Goal: Transaction & Acquisition: Purchase product/service

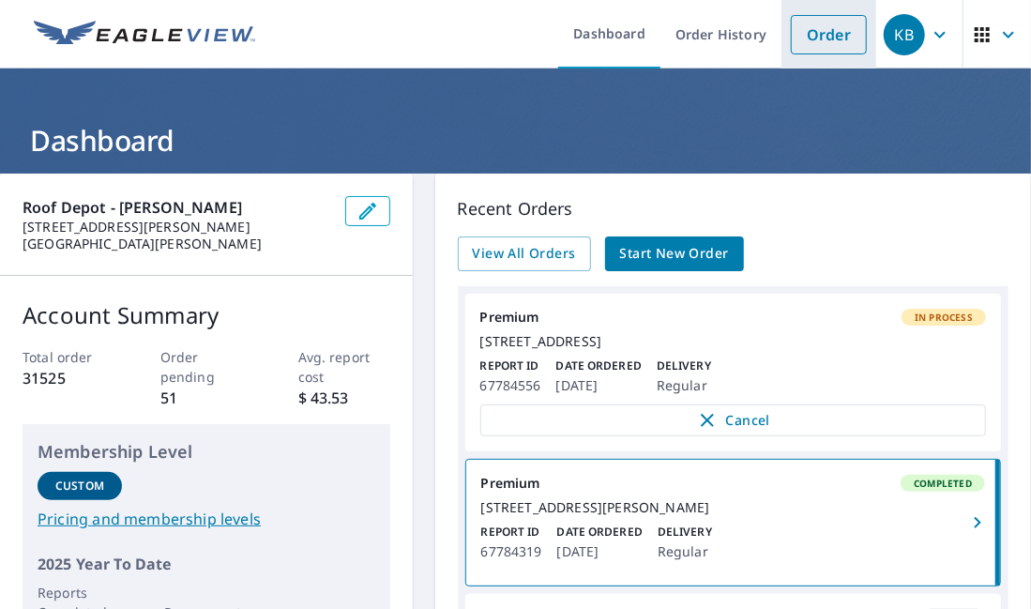
click at [814, 27] on link "Order" at bounding box center [829, 34] width 76 height 39
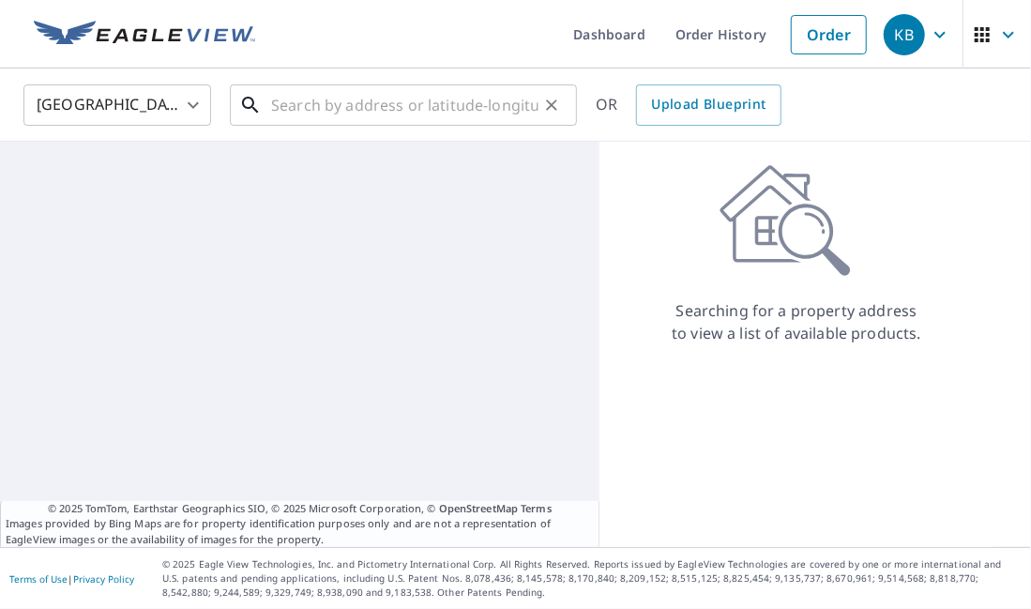
click at [304, 112] on input "text" at bounding box center [404, 105] width 267 height 53
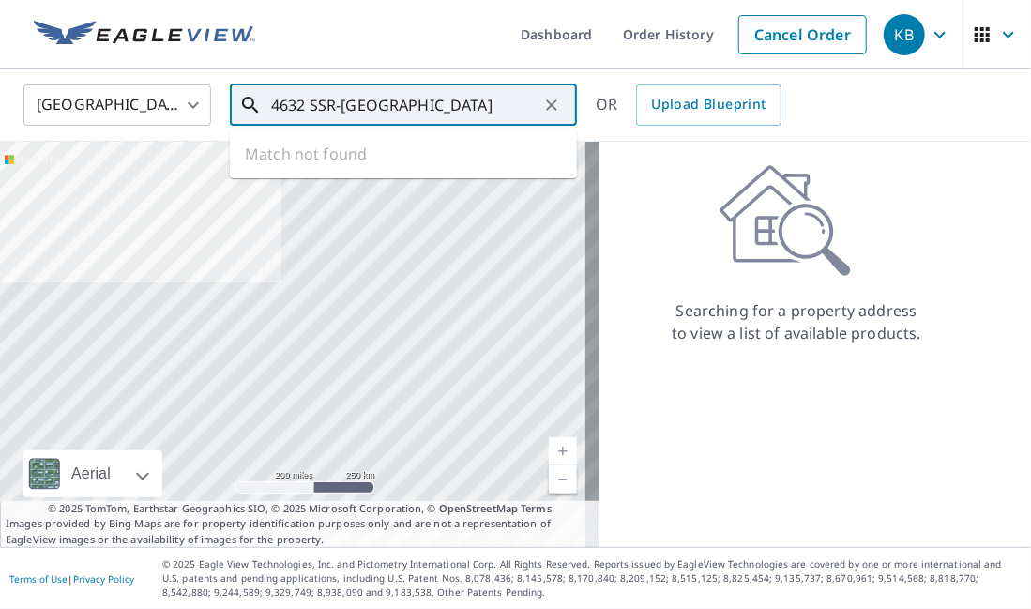
drag, startPoint x: 465, startPoint y: 103, endPoint x: 255, endPoint y: 97, distance: 210.3
click at [255, 97] on div "4632 SSR-[GEOGRAPHIC_DATA] ​" at bounding box center [403, 104] width 347 height 41
click at [353, 112] on input "4632 SSR-[GEOGRAPHIC_DATA]" at bounding box center [404, 105] width 267 height 53
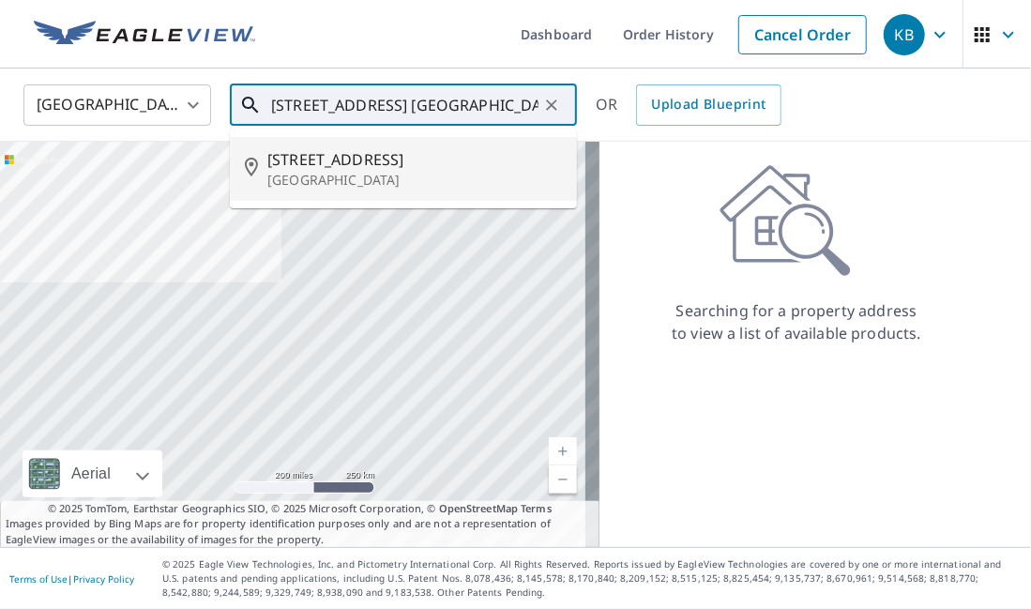
click at [375, 174] on p "[GEOGRAPHIC_DATA]" at bounding box center [414, 180] width 295 height 19
type input "[STREET_ADDRESS]"
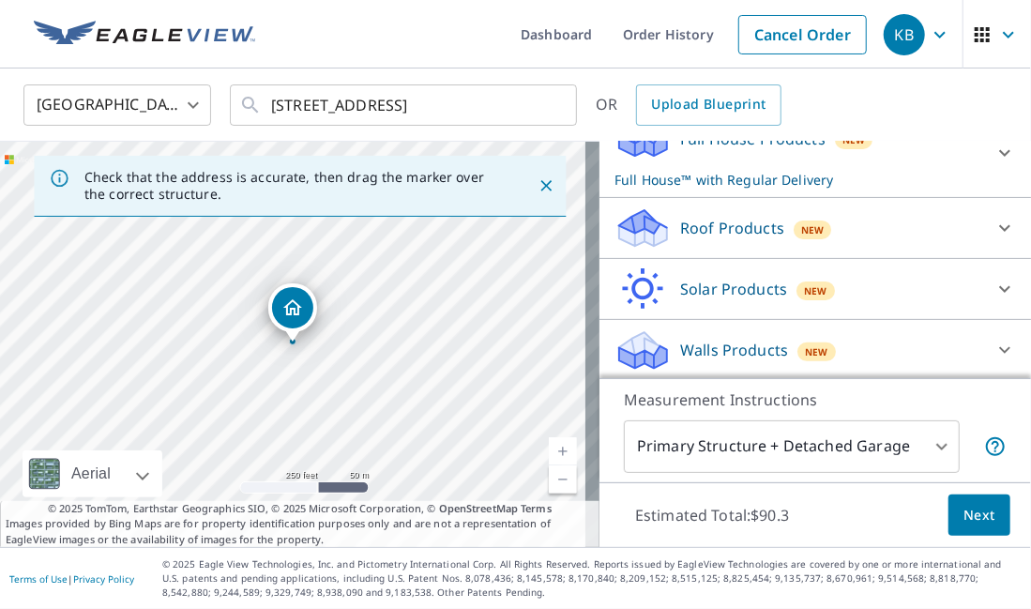
scroll to position [225, 0]
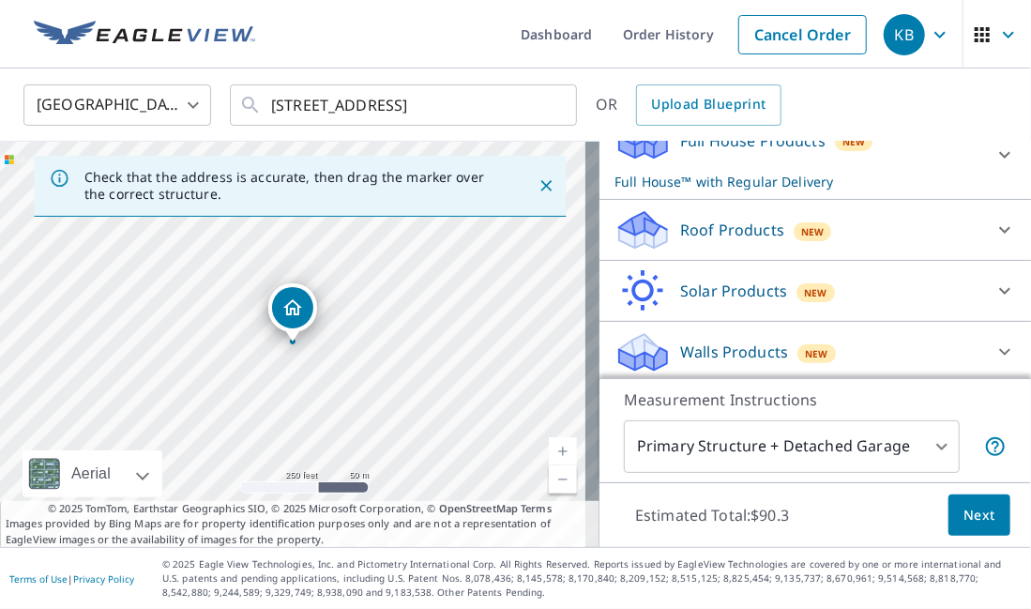
click at [854, 224] on div "Roof Products New" at bounding box center [798, 230] width 368 height 44
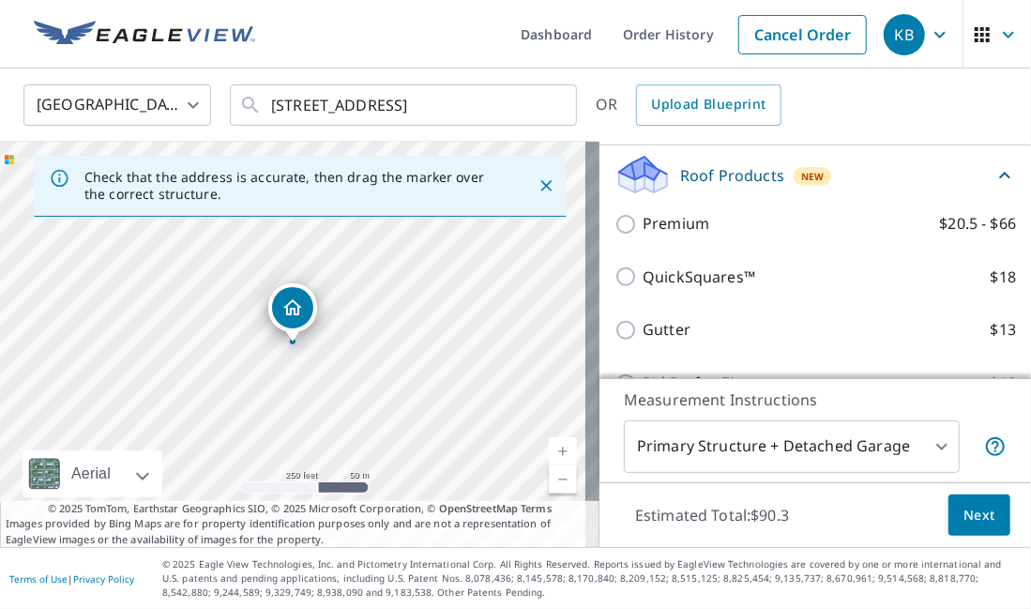
scroll to position [278, 0]
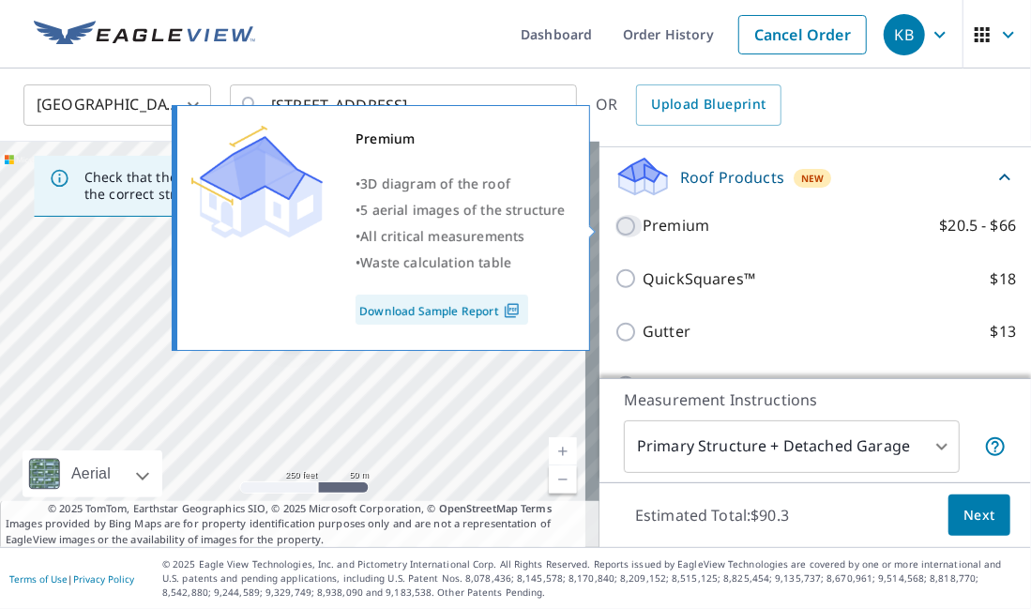
click at [619, 225] on input "Premium $20.5 - $66" at bounding box center [628, 226] width 28 height 23
checkbox input "true"
checkbox input "false"
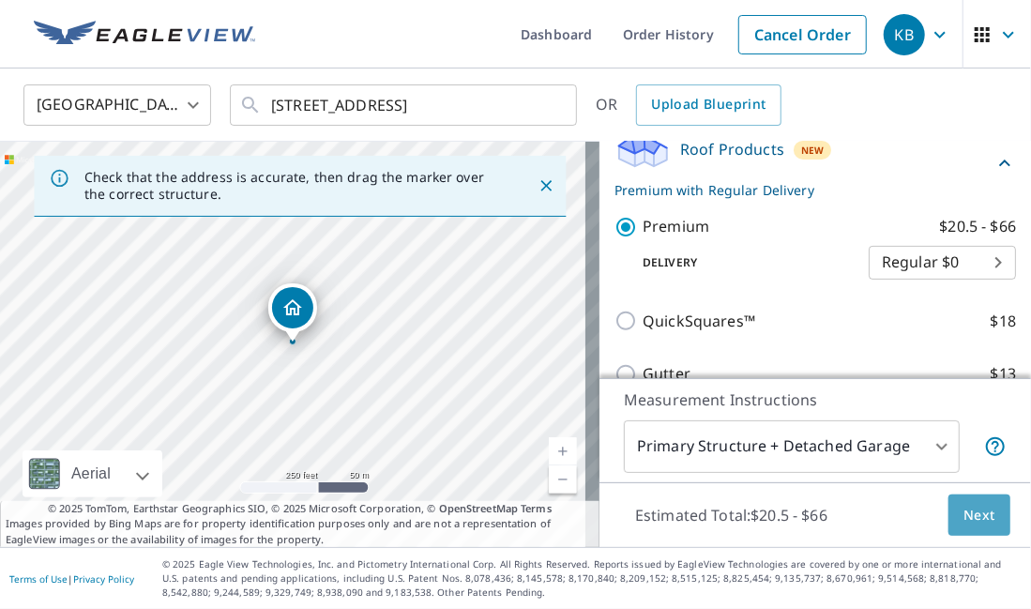
click at [966, 502] on button "Next" at bounding box center [979, 515] width 62 height 42
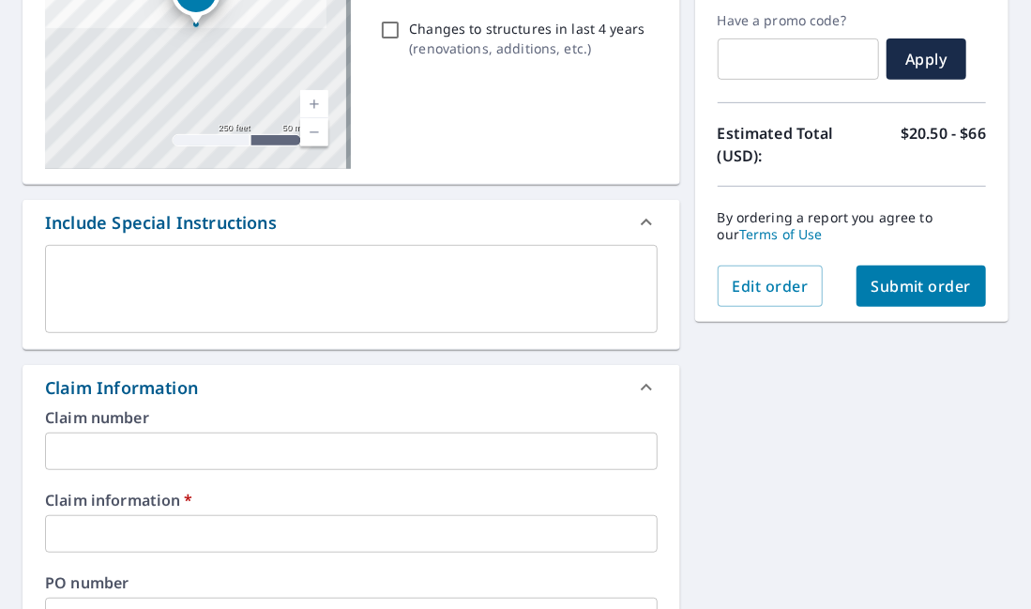
scroll to position [315, 0]
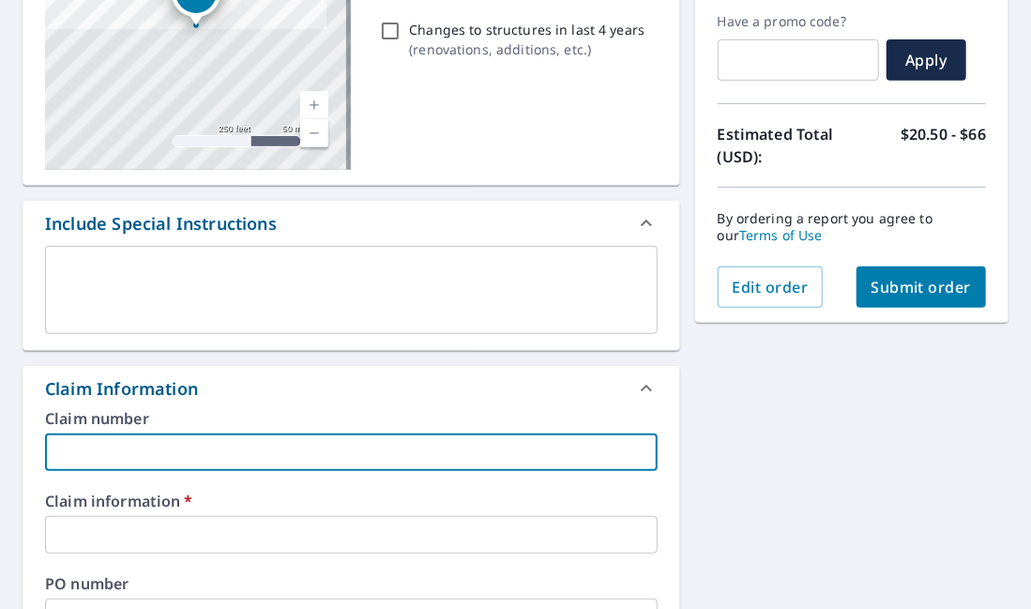
click at [219, 458] on input "text" at bounding box center [351, 452] width 613 height 38
type input "505091"
checkbox input "true"
click at [194, 524] on input "text" at bounding box center [351, 535] width 613 height 38
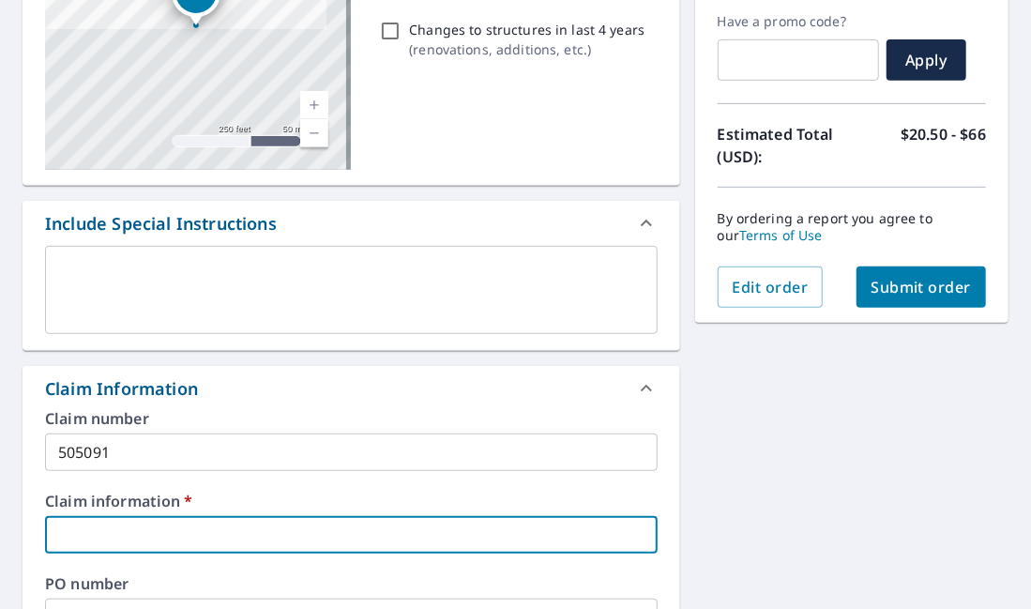
type input "[PERSON_NAME] Contracting"
checkbox input "true"
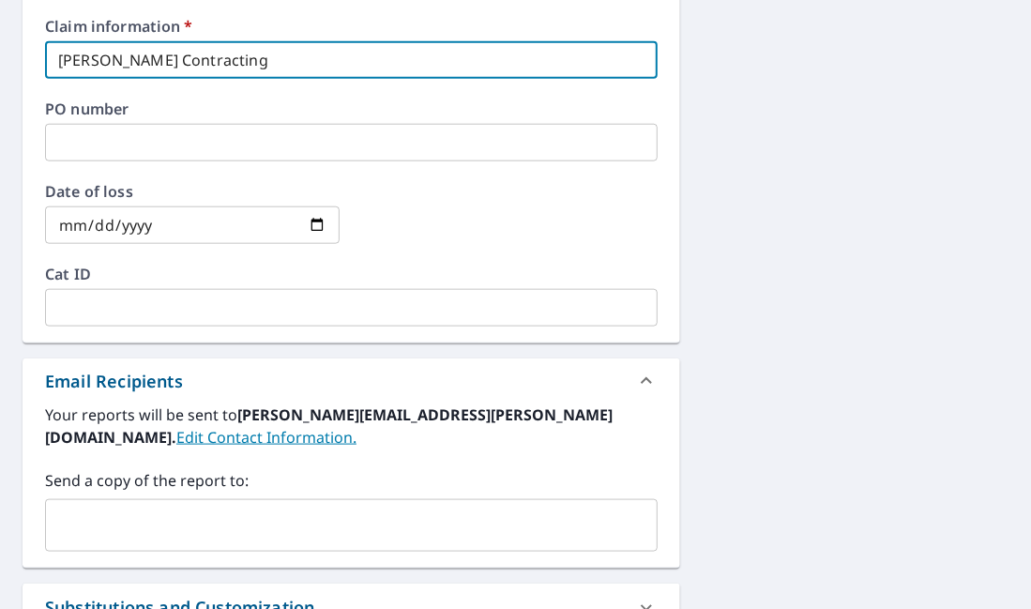
scroll to position [790, 0]
click at [153, 504] on div "​" at bounding box center [351, 525] width 613 height 53
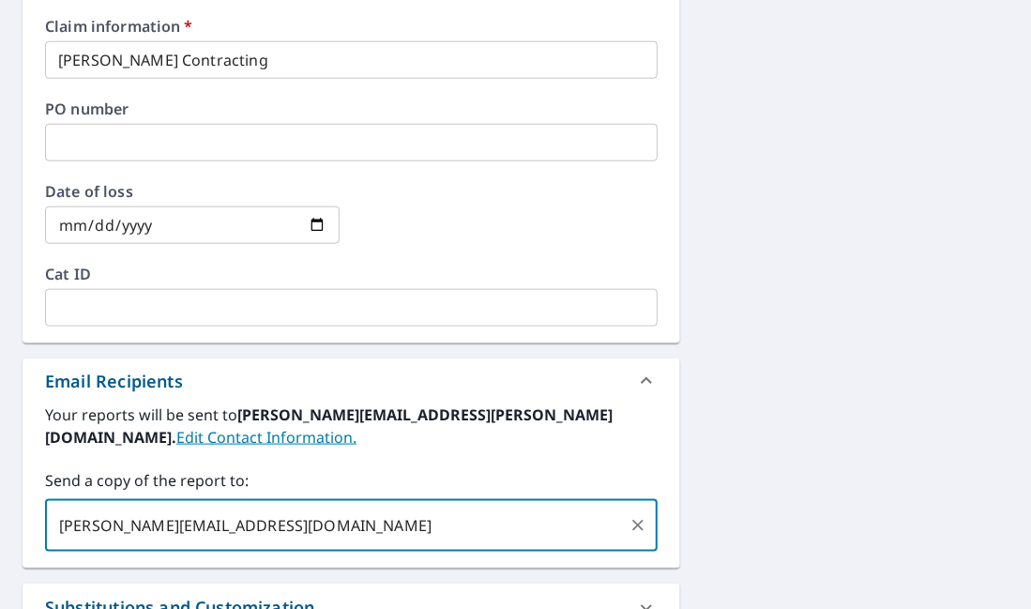
type input "[PERSON_NAME][EMAIL_ADDRESS][DOMAIN_NAME]"
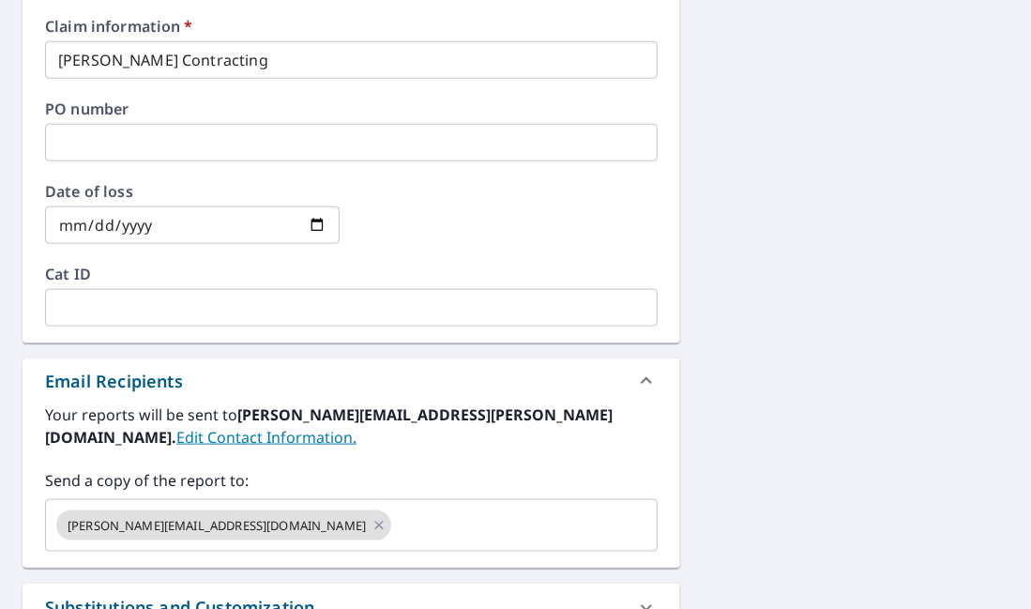
click at [885, 442] on div "[STREET_ADDRESS] Aerial Road A standard road map Aerial A detailed look from ab…" at bounding box center [515, 83] width 1031 height 1399
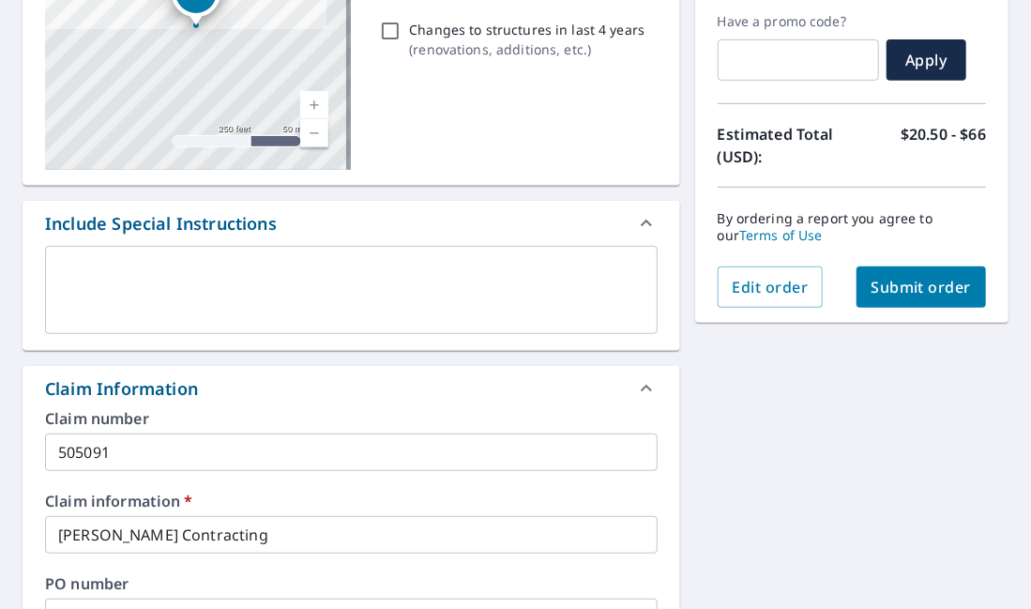
scroll to position [314, 0]
click at [938, 287] on span "Submit order" at bounding box center [922, 288] width 100 height 21
checkbox input "true"
